Goal: Transaction & Acquisition: Purchase product/service

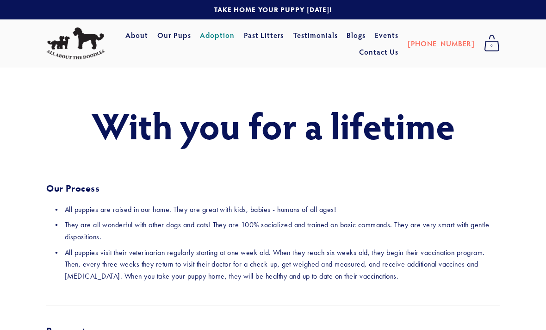
click at [148, 44] on link "About" at bounding box center [136, 35] width 23 height 17
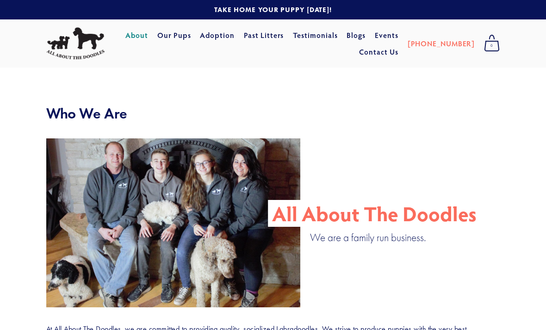
click at [191, 36] on link "Our Pups" at bounding box center [174, 35] width 34 height 17
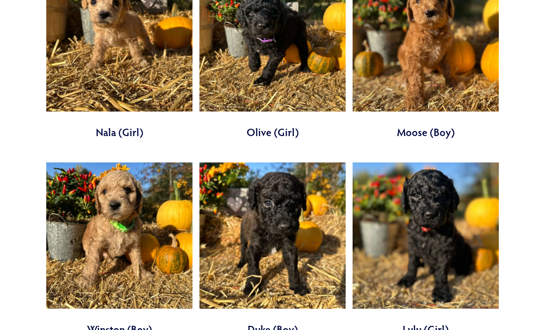
scroll to position [2055, 0]
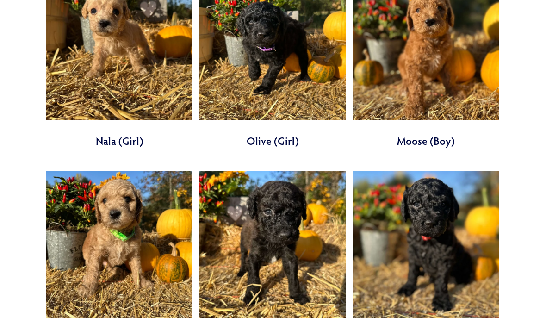
click at [467, 201] on link at bounding box center [426, 258] width 146 height 174
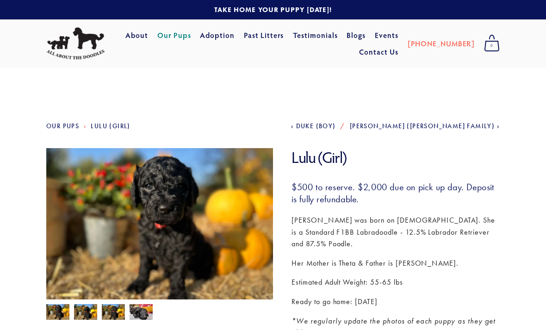
click at [191, 40] on link "Our Pups" at bounding box center [174, 35] width 34 height 17
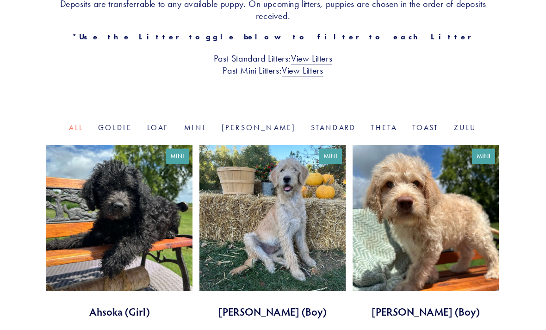
scroll to position [249, 0]
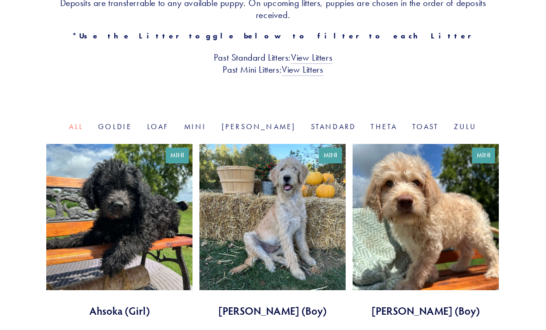
click at [311, 122] on link "Standard" at bounding box center [333, 126] width 45 height 9
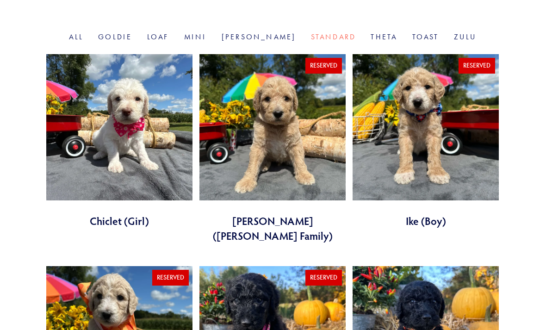
scroll to position [380, 0]
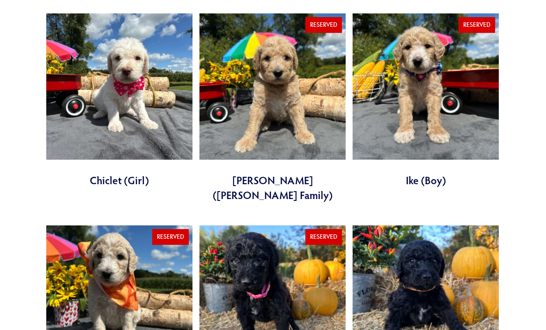
click at [143, 112] on link at bounding box center [119, 100] width 146 height 174
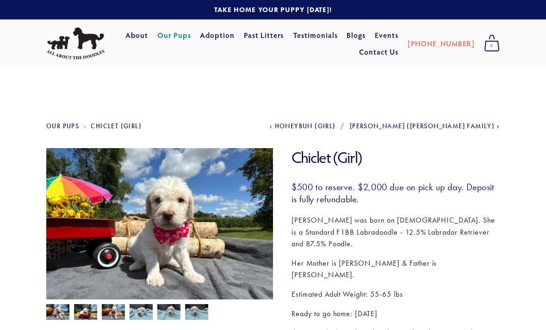
click at [191, 43] on link "Our Pups" at bounding box center [174, 35] width 34 height 17
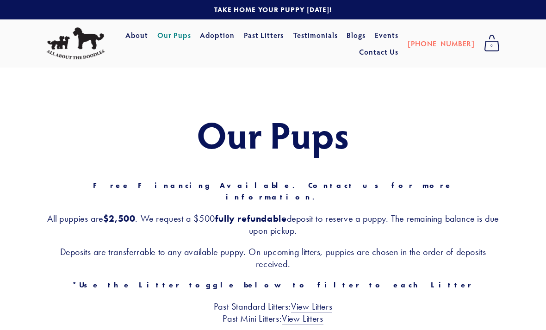
click at [235, 41] on link "Adoption" at bounding box center [217, 35] width 35 height 17
